Goal: Transaction & Acquisition: Purchase product/service

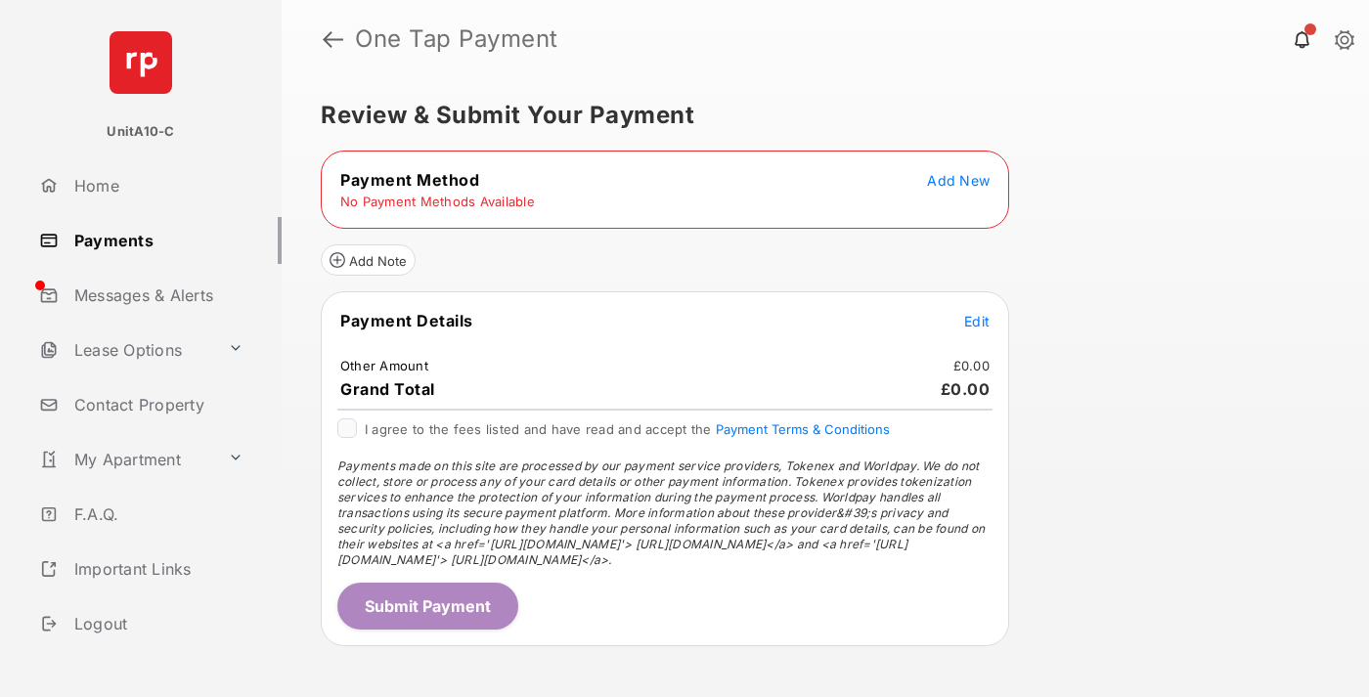
click at [958, 180] on span "Add New" at bounding box center [958, 180] width 63 height 17
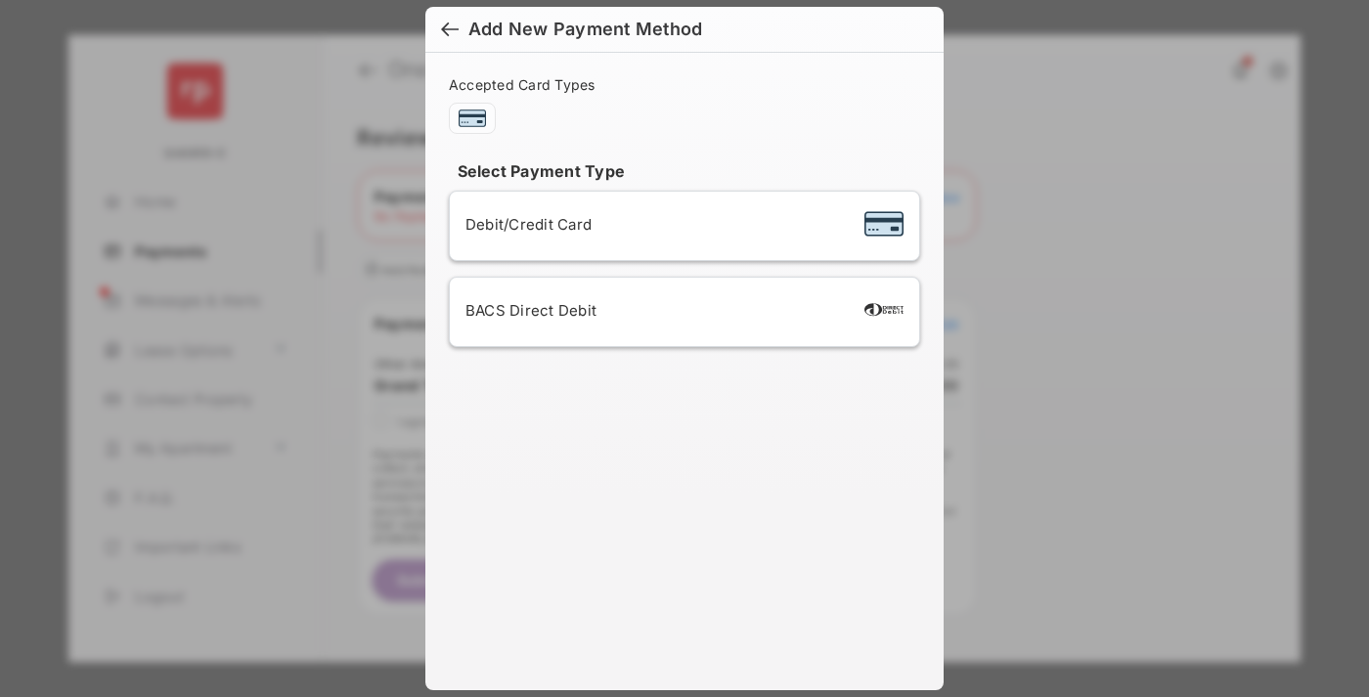
click at [523, 224] on span "Debit/Credit Card" at bounding box center [528, 224] width 126 height 19
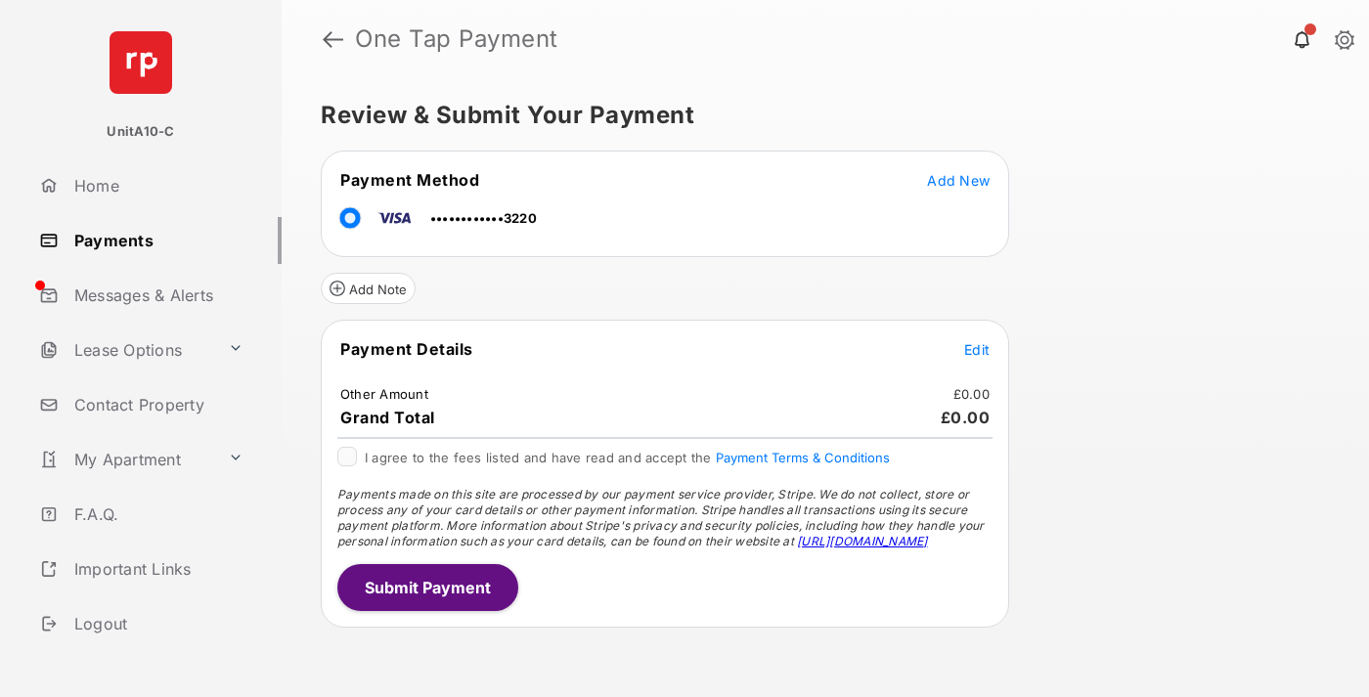
click at [977, 349] on span "Edit" at bounding box center [976, 349] width 25 height 17
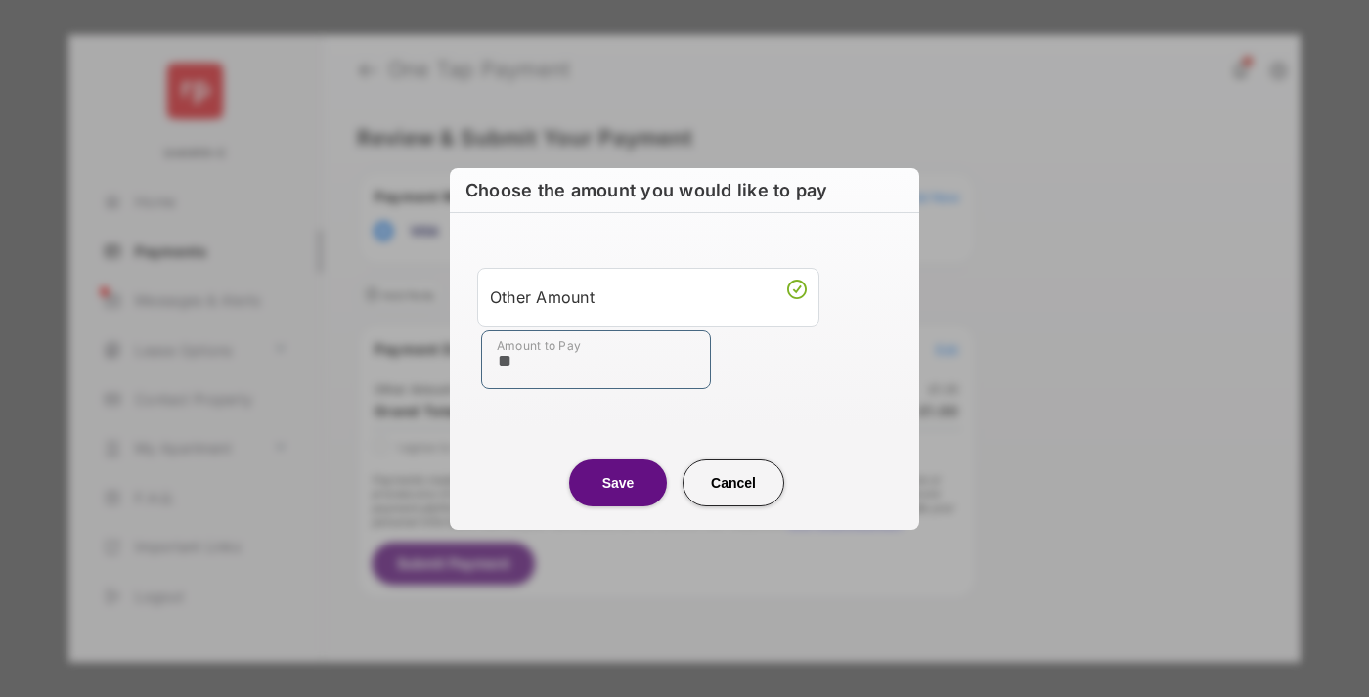
type input "**"
click at [618, 482] on button "Save" at bounding box center [618, 483] width 98 height 47
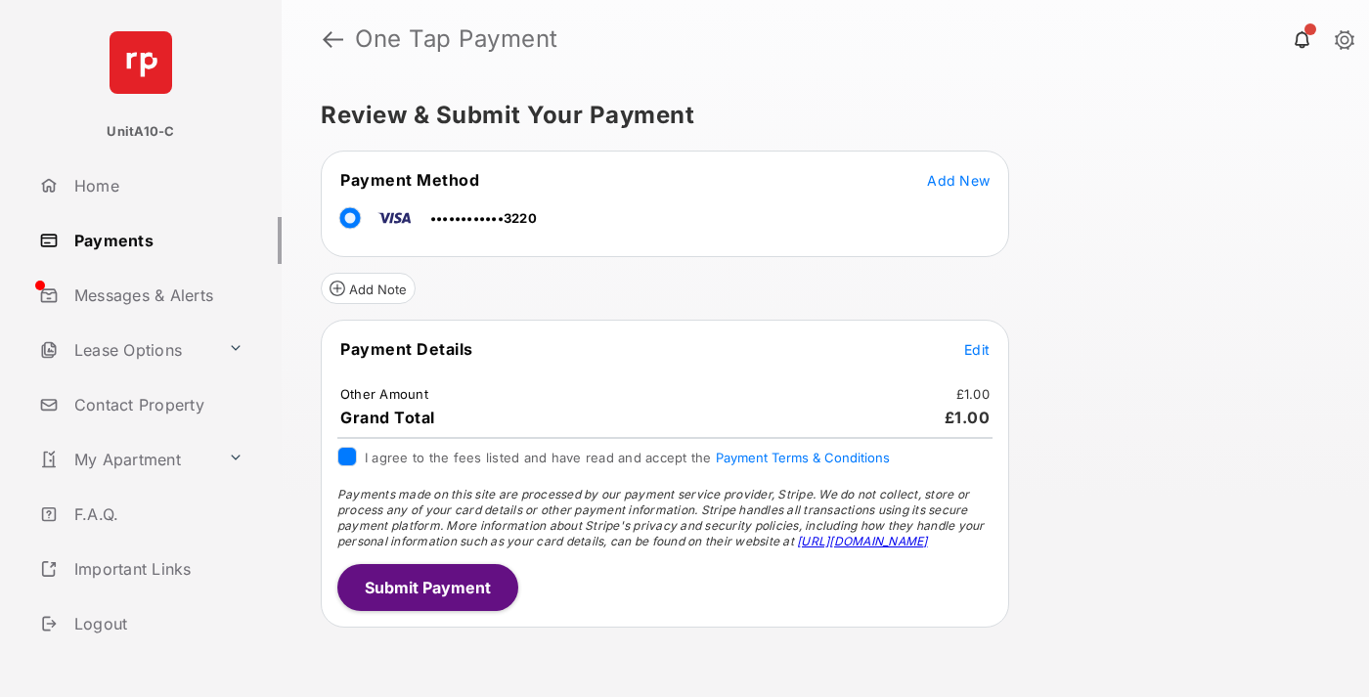
click at [426, 587] on button "Submit Payment" at bounding box center [427, 587] width 181 height 47
